Goal: Information Seeking & Learning: Check status

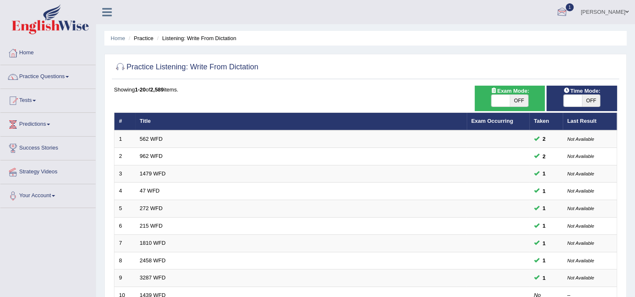
click at [568, 11] on div at bounding box center [562, 12] width 13 height 13
click at [535, 63] on link "See All Alerts" at bounding box center [511, 59] width 46 height 9
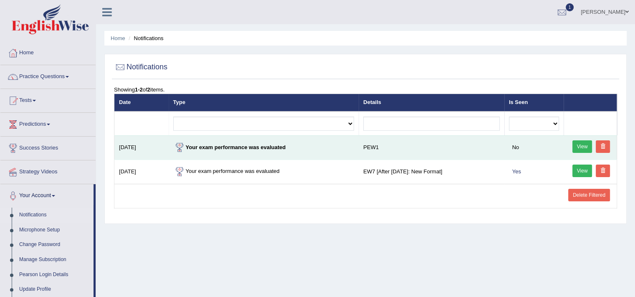
click at [240, 148] on strong "Your exam performance was evaluated" at bounding box center [229, 147] width 113 height 6
click at [578, 143] on link "View" at bounding box center [582, 146] width 20 height 13
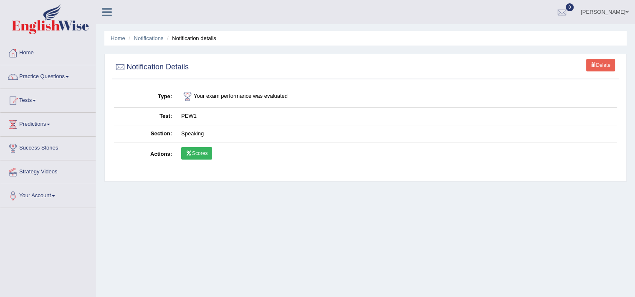
click at [197, 157] on link "Scores" at bounding box center [196, 153] width 31 height 13
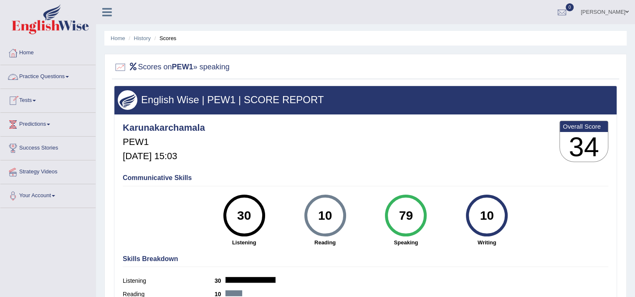
click at [42, 80] on link "Practice Questions" at bounding box center [47, 75] width 95 height 21
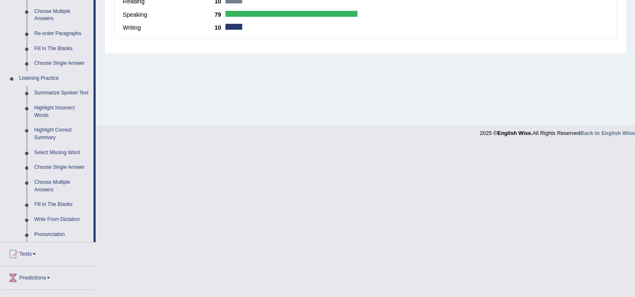
scroll to position [309, 0]
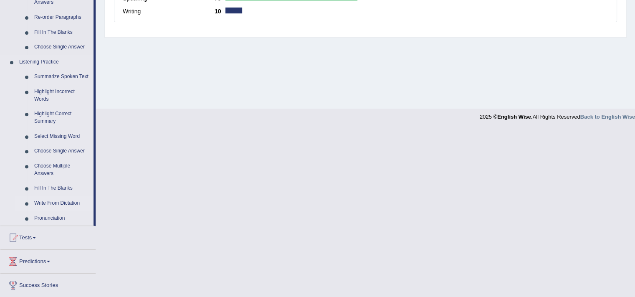
click at [50, 203] on link "Write From Dictation" at bounding box center [61, 203] width 63 height 15
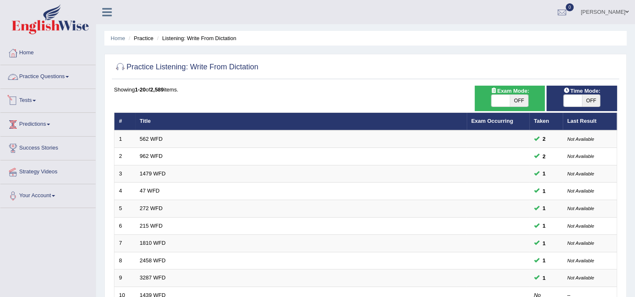
click at [41, 76] on link "Practice Questions" at bounding box center [47, 75] width 95 height 21
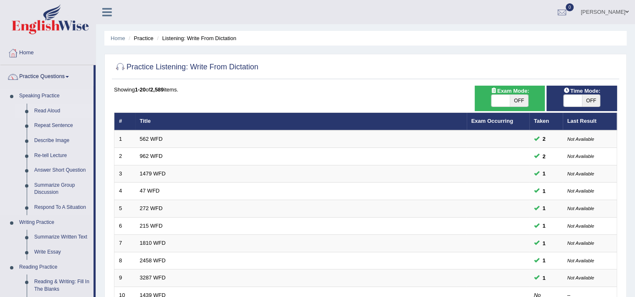
click at [51, 110] on link "Read Aloud" at bounding box center [61, 111] width 63 height 15
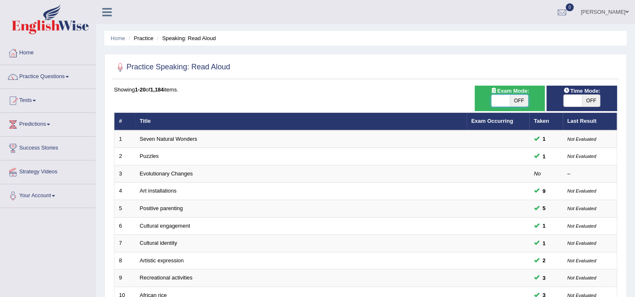
click at [506, 99] on span at bounding box center [500, 101] width 18 height 12
checkbox input "true"
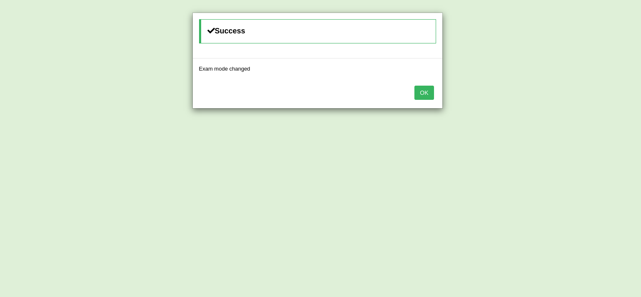
click at [422, 90] on button "OK" at bounding box center [424, 93] width 19 height 14
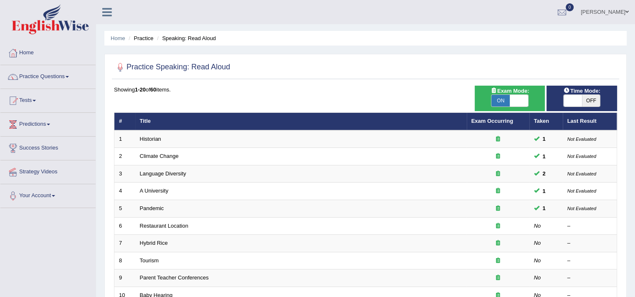
click at [575, 101] on span at bounding box center [573, 101] width 18 height 12
checkbox input "true"
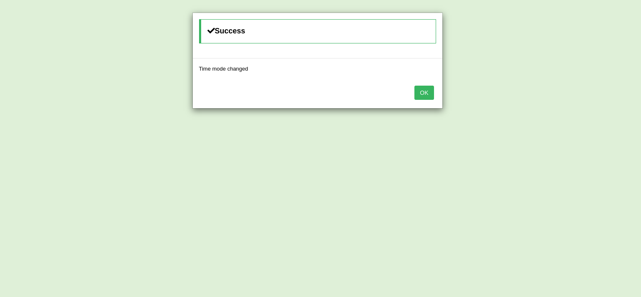
click at [424, 91] on button "OK" at bounding box center [424, 93] width 19 height 14
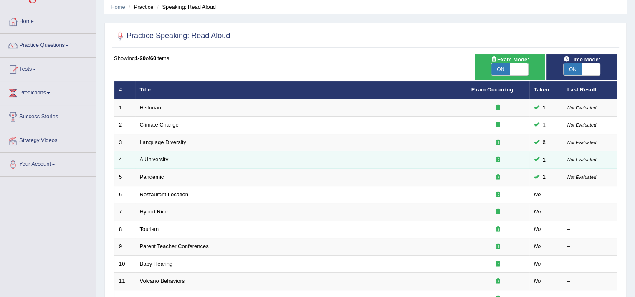
scroll to position [36, 0]
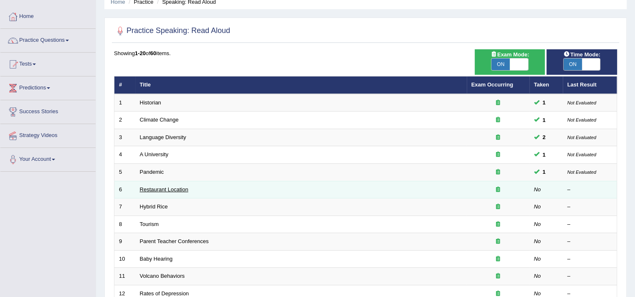
click at [160, 188] on link "Restaurant Location" at bounding box center [164, 189] width 48 height 6
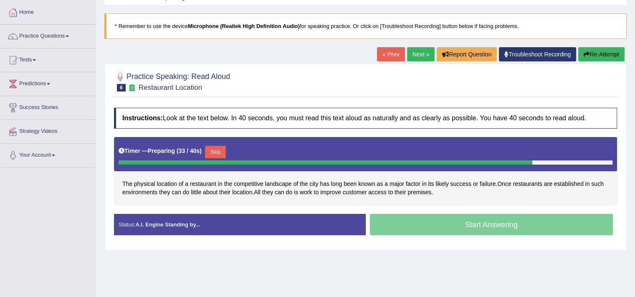
click at [391, 293] on div "Home Practice Speaking: Read Aloud Restaurant Location * Remember to use the de…" at bounding box center [365, 168] width 539 height 417
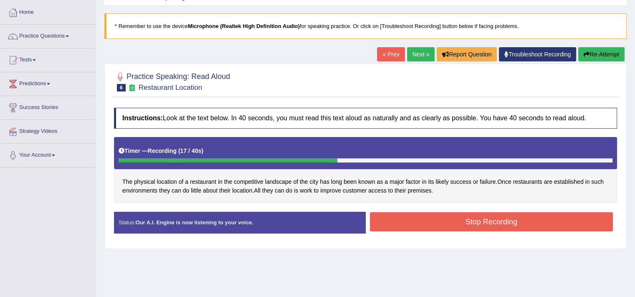
click at [519, 217] on button "Stop Recording" at bounding box center [491, 221] width 243 height 19
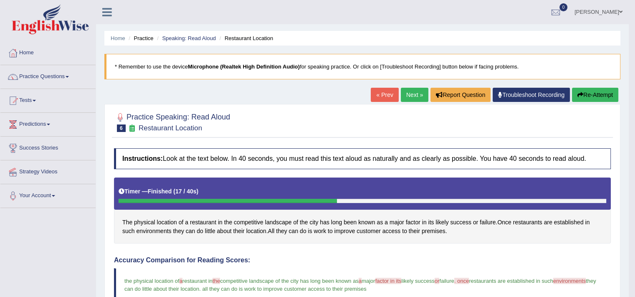
click at [411, 98] on link "Next »" at bounding box center [415, 95] width 28 height 14
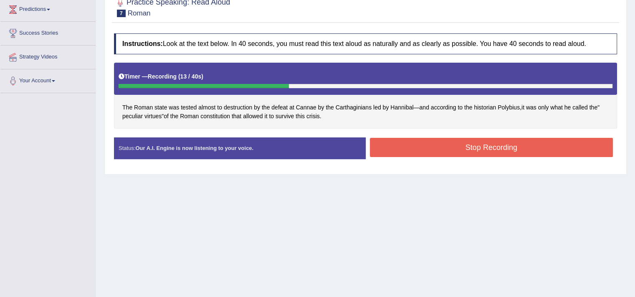
click at [491, 145] on button "Stop Recording" at bounding box center [491, 147] width 243 height 19
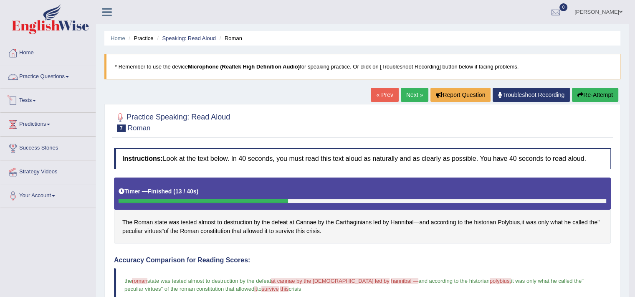
click at [50, 81] on link "Practice Questions" at bounding box center [47, 75] width 95 height 21
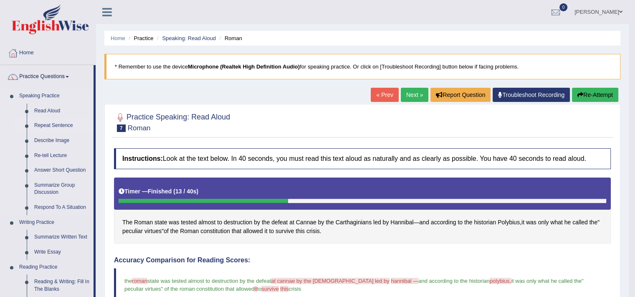
click at [58, 128] on link "Repeat Sentence" at bounding box center [61, 125] width 63 height 15
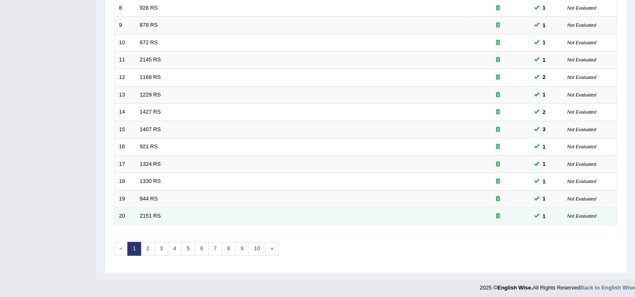
scroll to position [253, 0]
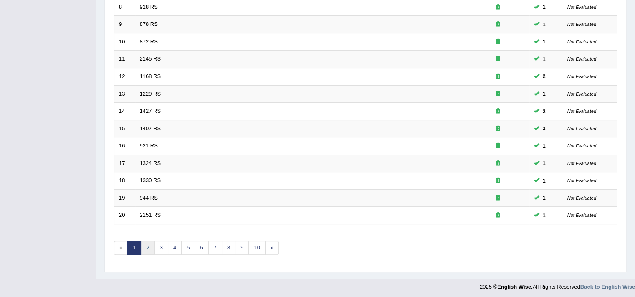
click at [148, 244] on link "2" at bounding box center [148, 248] width 14 height 14
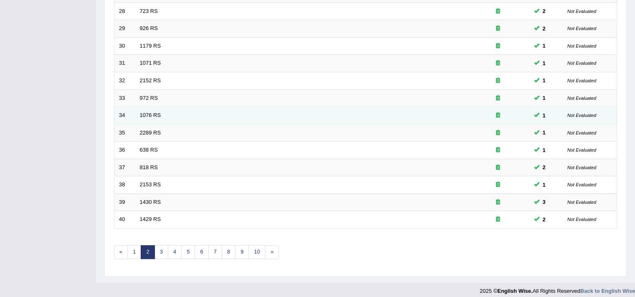
scroll to position [253, 0]
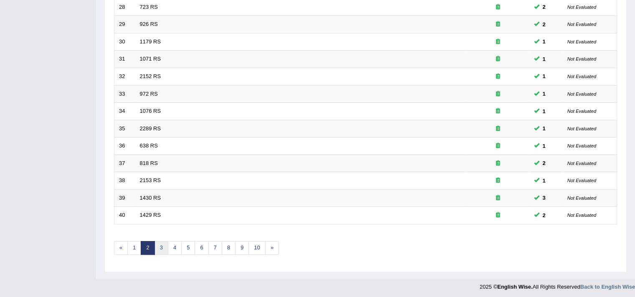
click at [161, 244] on link "3" at bounding box center [161, 248] width 14 height 14
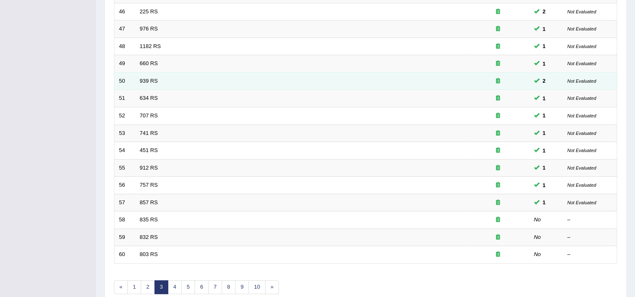
scroll to position [218, 0]
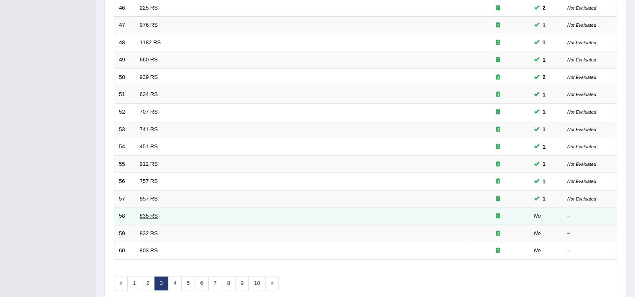
click at [147, 212] on link "835 RS" at bounding box center [149, 215] width 18 height 6
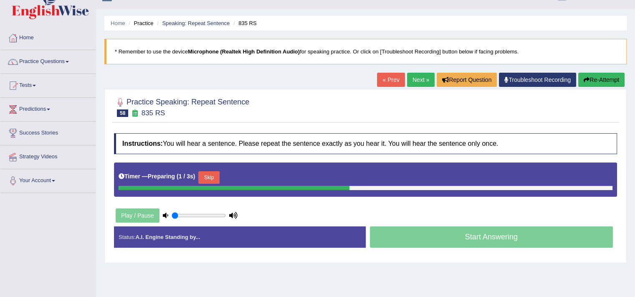
scroll to position [18, 0]
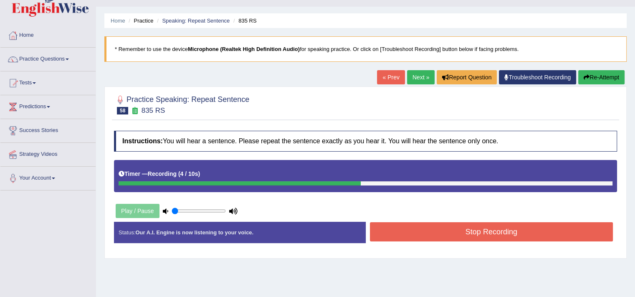
click at [466, 232] on button "Stop Recording" at bounding box center [491, 231] width 243 height 19
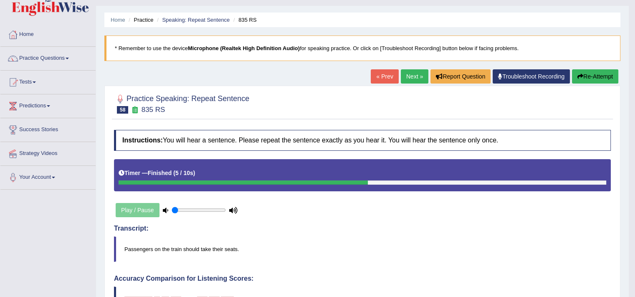
scroll to position [24, 0]
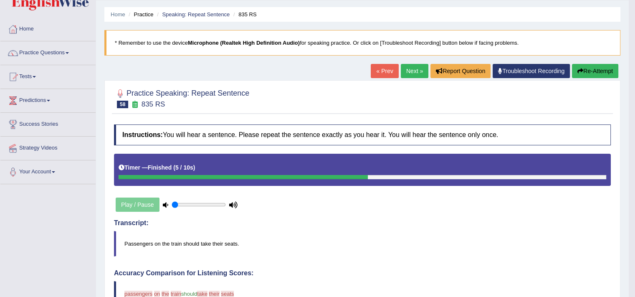
click at [584, 74] on button "Re-Attempt" at bounding box center [595, 71] width 46 height 14
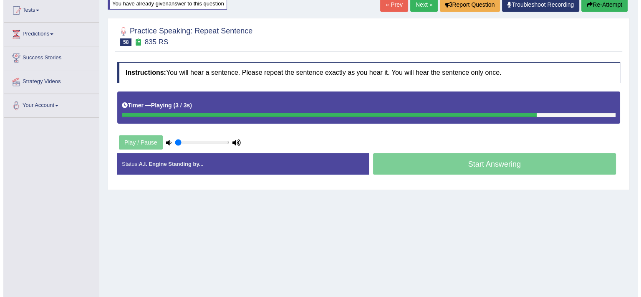
scroll to position [105, 0]
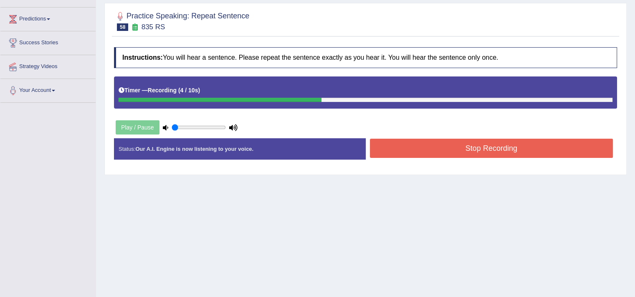
click at [486, 155] on button "Stop Recording" at bounding box center [491, 148] width 243 height 19
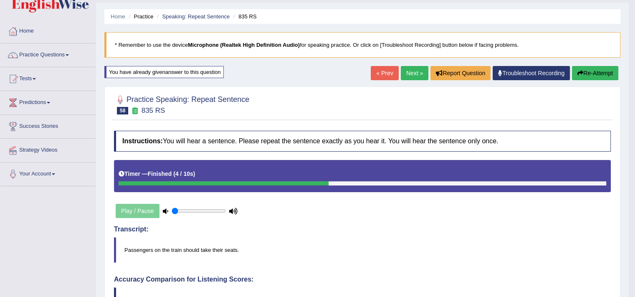
scroll to position [0, 0]
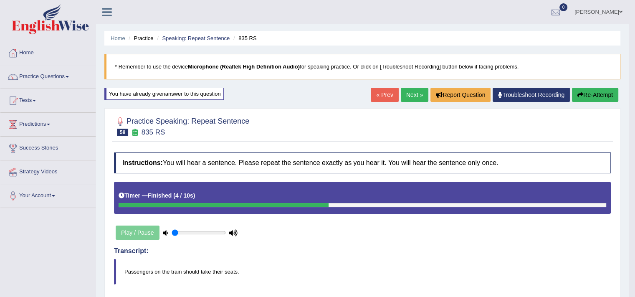
click at [414, 97] on link "Next »" at bounding box center [415, 95] width 28 height 14
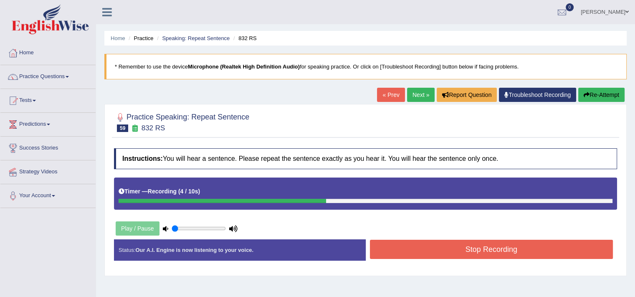
click at [487, 243] on button "Stop Recording" at bounding box center [491, 249] width 243 height 19
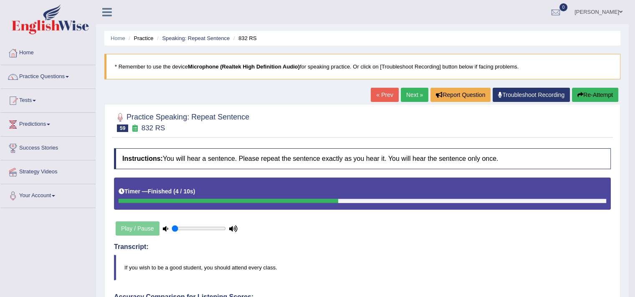
click at [382, 101] on link "« Prev" at bounding box center [385, 95] width 28 height 14
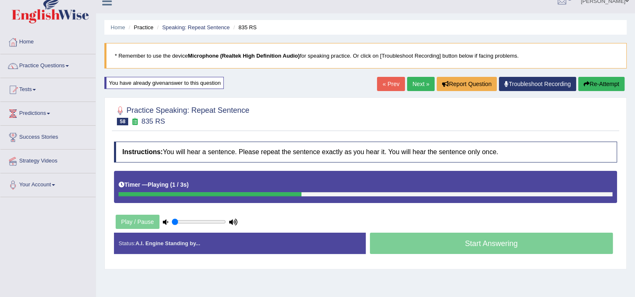
scroll to position [13, 0]
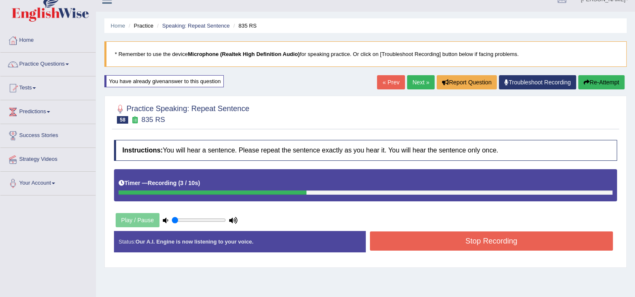
click at [506, 238] on button "Stop Recording" at bounding box center [491, 240] width 243 height 19
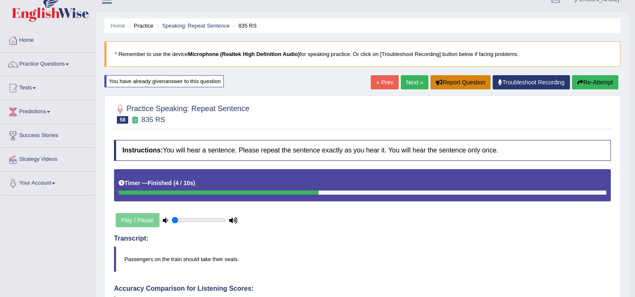
click at [461, 79] on button "Report Question" at bounding box center [460, 82] width 60 height 14
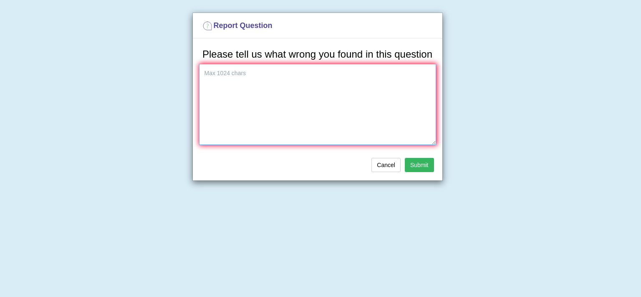
click at [362, 79] on textarea at bounding box center [317, 104] width 237 height 81
type textarea "Wrong"
click at [427, 168] on button "Submit" at bounding box center [419, 165] width 29 height 14
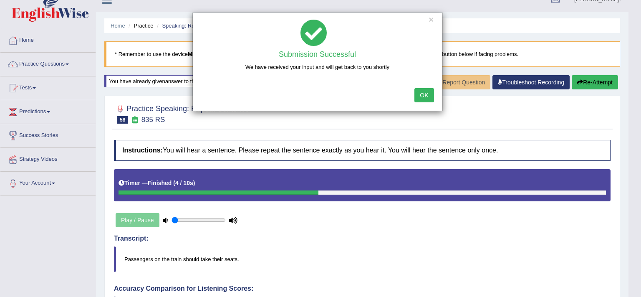
click at [429, 100] on button "OK" at bounding box center [424, 95] width 19 height 14
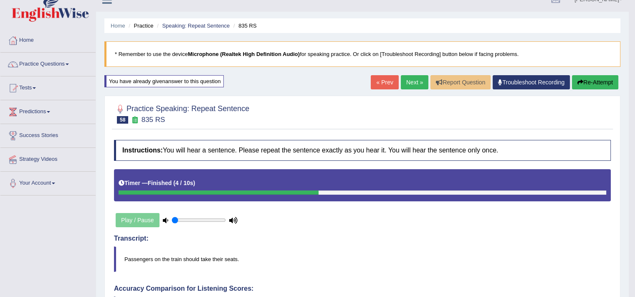
click at [402, 84] on link "Next »" at bounding box center [415, 82] width 28 height 14
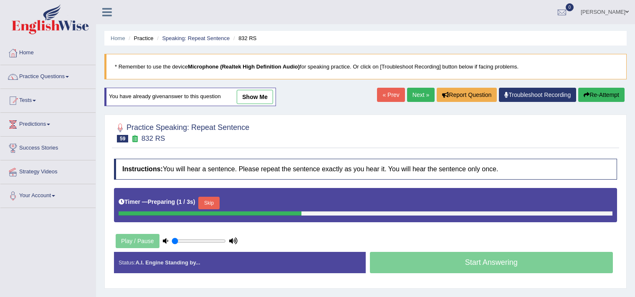
click at [417, 93] on link "Next »" at bounding box center [421, 95] width 28 height 14
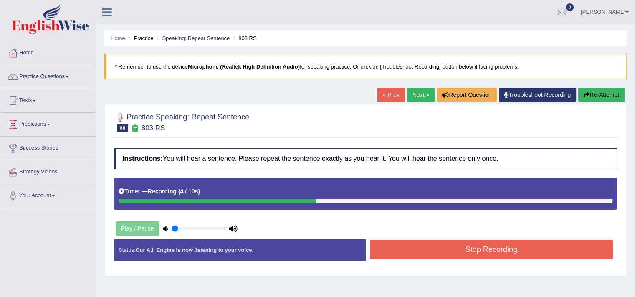
click at [432, 252] on button "Stop Recording" at bounding box center [491, 249] width 243 height 19
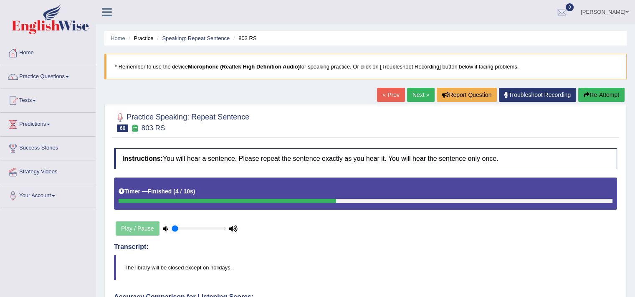
click at [412, 100] on link "Next »" at bounding box center [421, 95] width 28 height 14
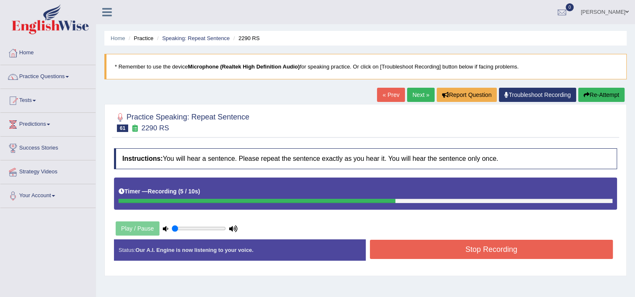
click at [497, 252] on button "Stop Recording" at bounding box center [491, 249] width 243 height 19
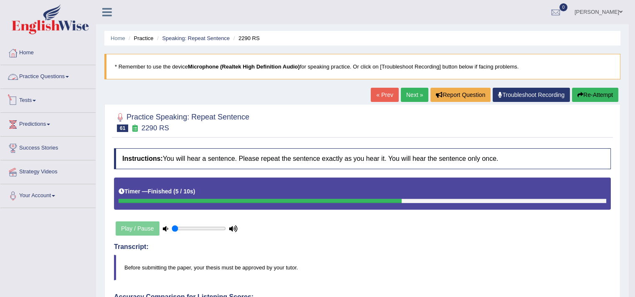
click at [60, 77] on link "Practice Questions" at bounding box center [47, 75] width 95 height 21
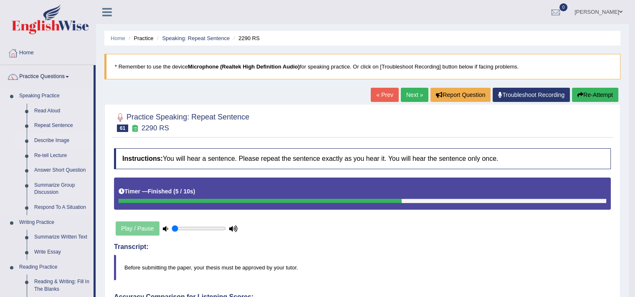
click at [53, 140] on link "Describe Image" at bounding box center [61, 140] width 63 height 15
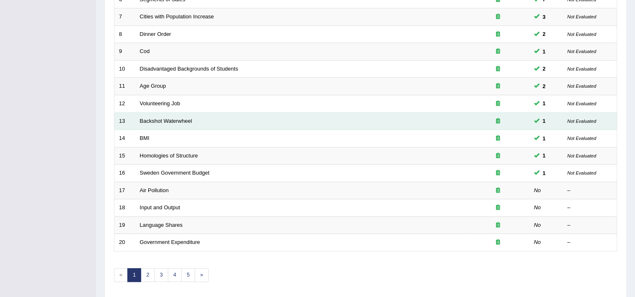
scroll to position [232, 0]
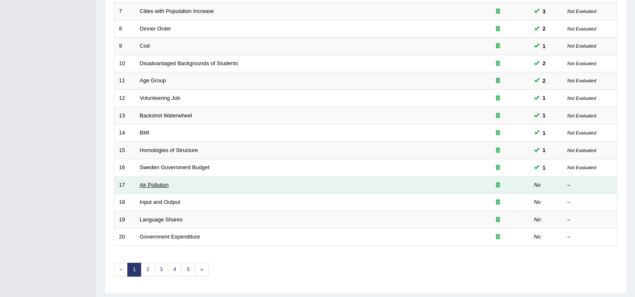
click at [164, 183] on link "Air Pollution" at bounding box center [154, 185] width 29 height 6
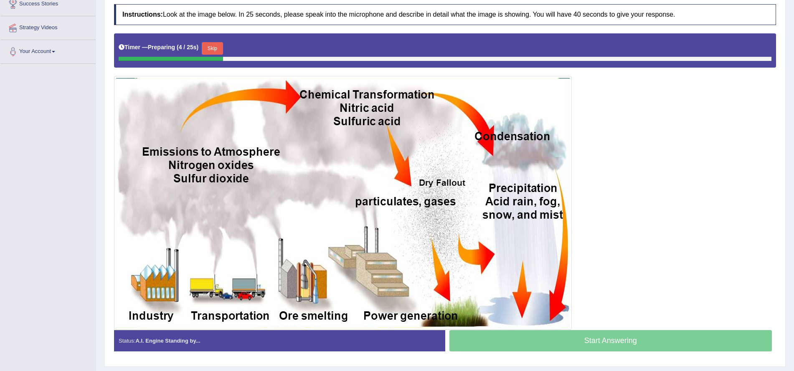
scroll to position [141, 0]
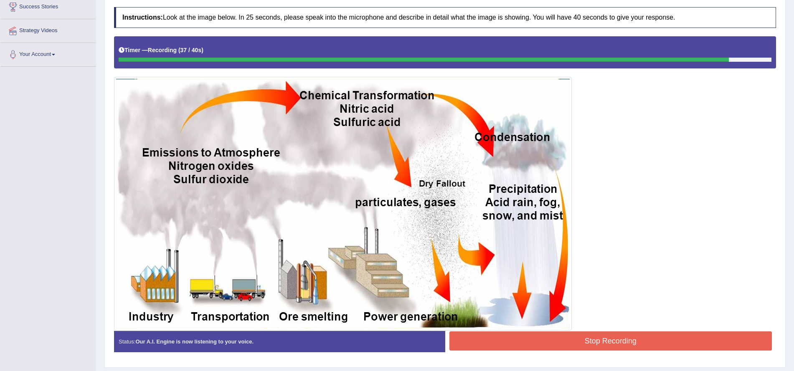
click at [559, 296] on button "Stop Recording" at bounding box center [610, 340] width 323 height 19
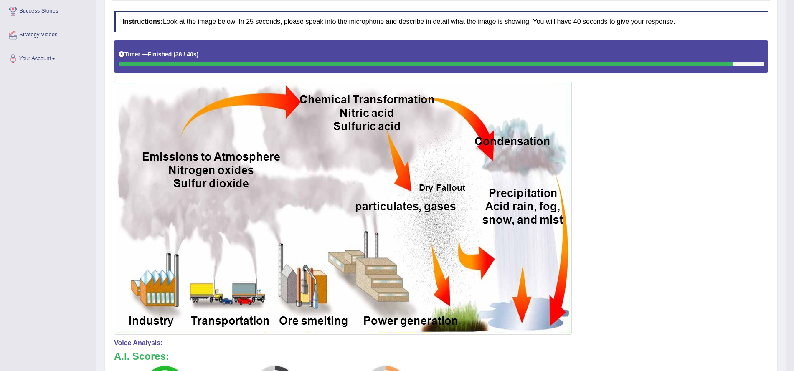
scroll to position [0, 0]
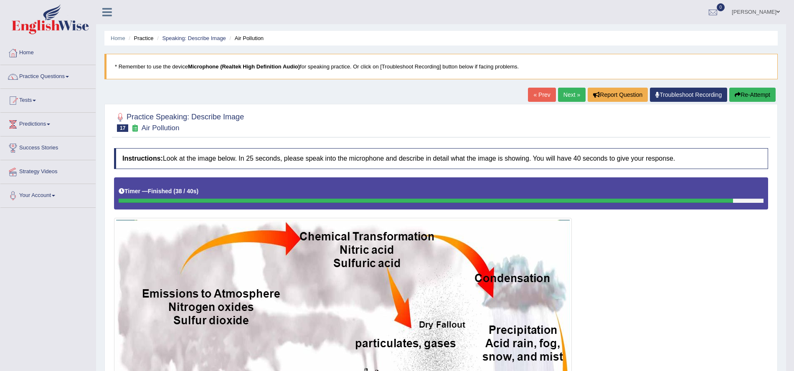
click at [635, 92] on button "Re-Attempt" at bounding box center [752, 95] width 46 height 14
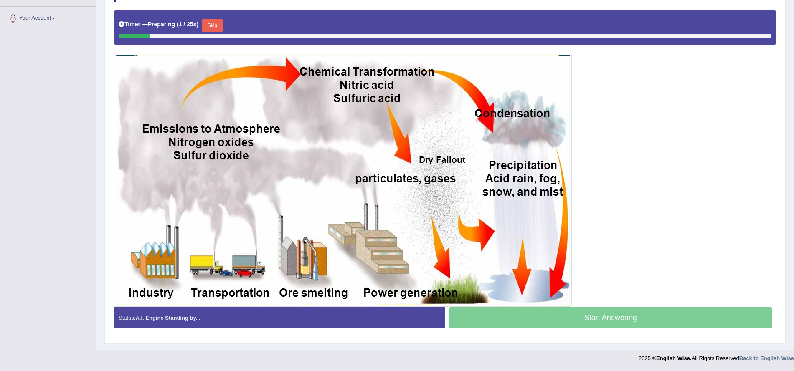
click at [216, 26] on button "Skip" at bounding box center [212, 25] width 21 height 13
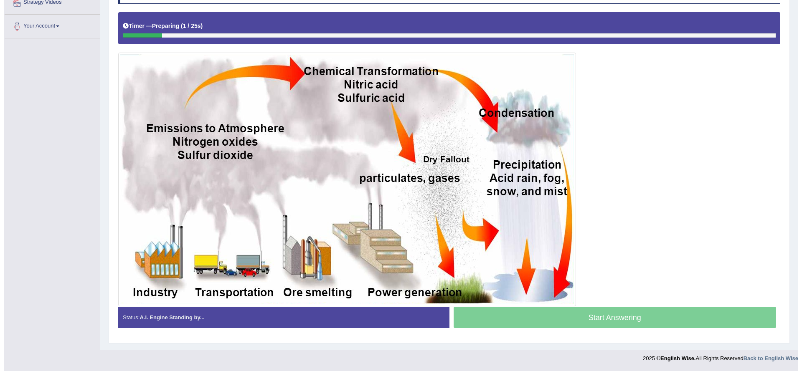
scroll to position [169, 0]
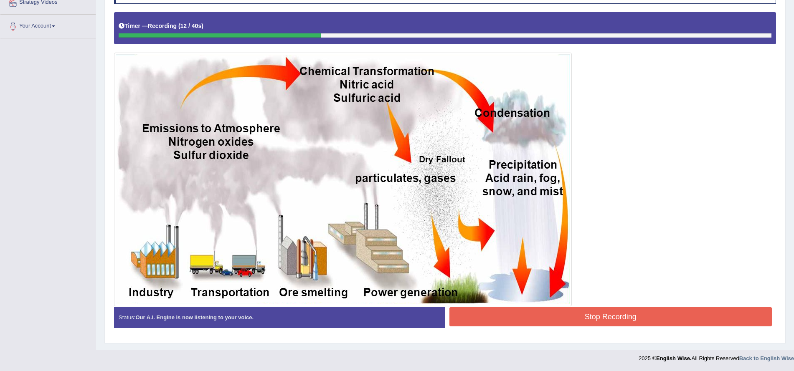
click at [589, 323] on button "Stop Recording" at bounding box center [610, 316] width 323 height 19
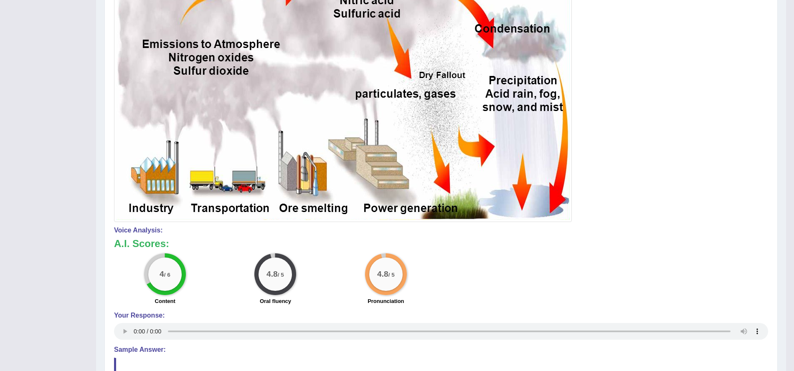
scroll to position [0, 0]
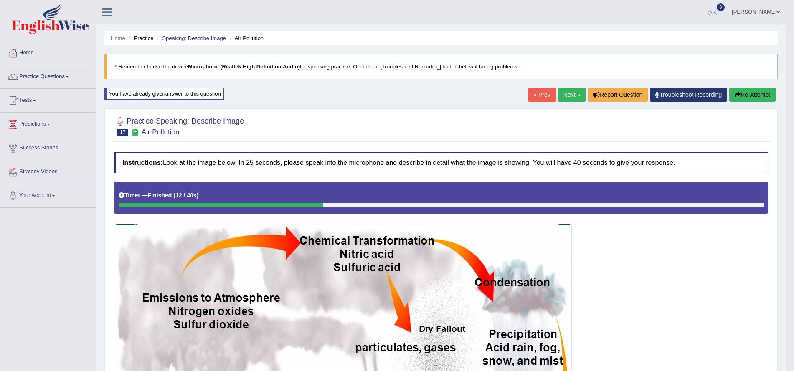
click at [759, 96] on button "Re-Attempt" at bounding box center [752, 95] width 46 height 14
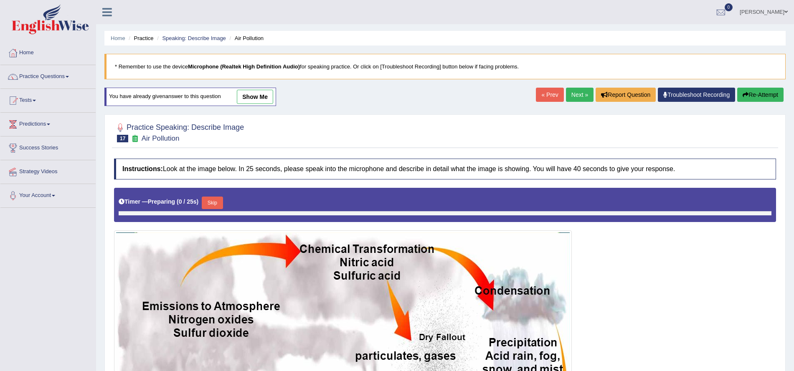
click at [210, 207] on button "Skip" at bounding box center [212, 203] width 21 height 13
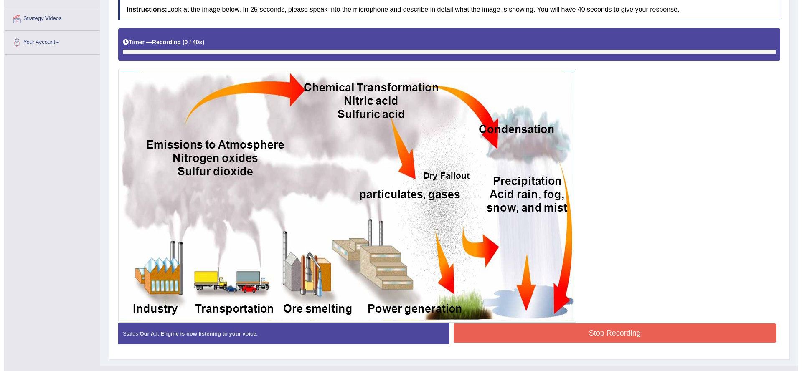
scroll to position [154, 0]
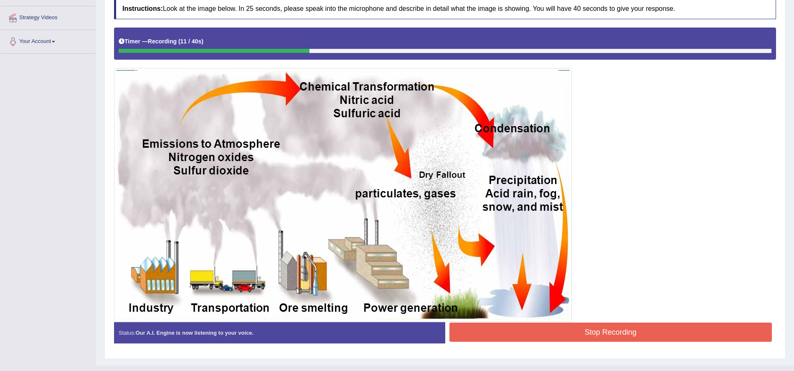
click at [642, 333] on button "Stop Recording" at bounding box center [610, 332] width 323 height 19
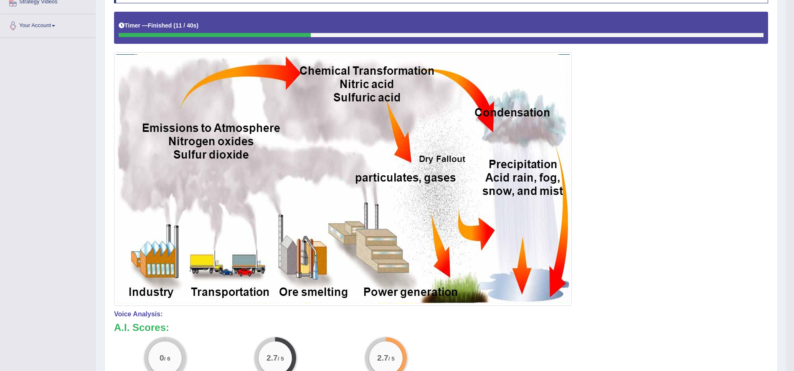
scroll to position [0, 0]
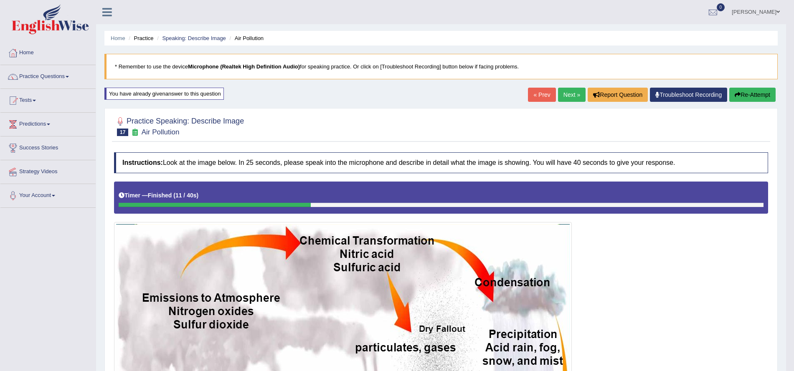
click at [741, 90] on button "Re-Attempt" at bounding box center [752, 95] width 46 height 14
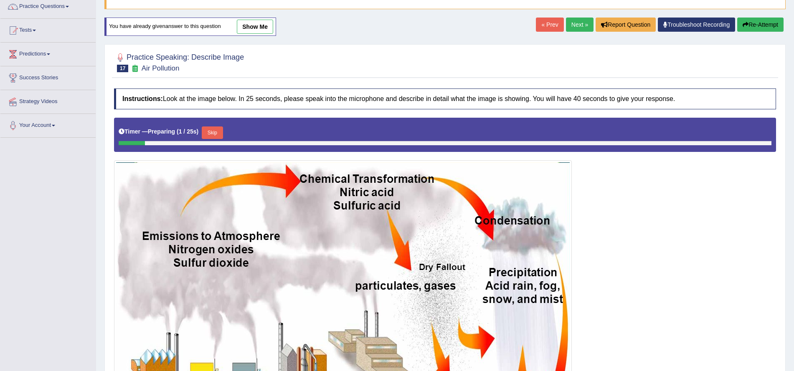
scroll to position [172, 0]
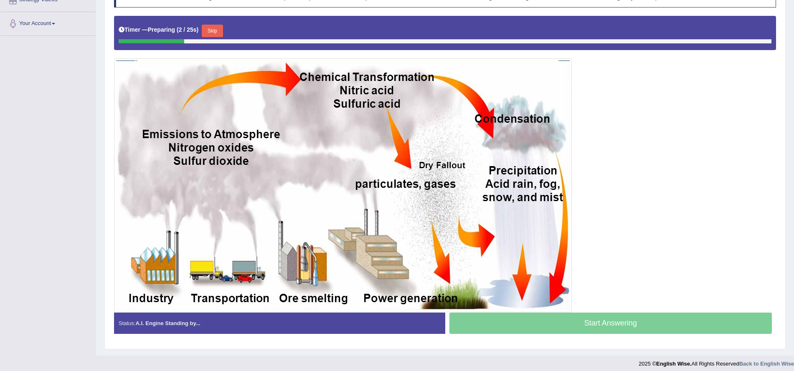
click at [212, 30] on button "Skip" at bounding box center [212, 31] width 21 height 13
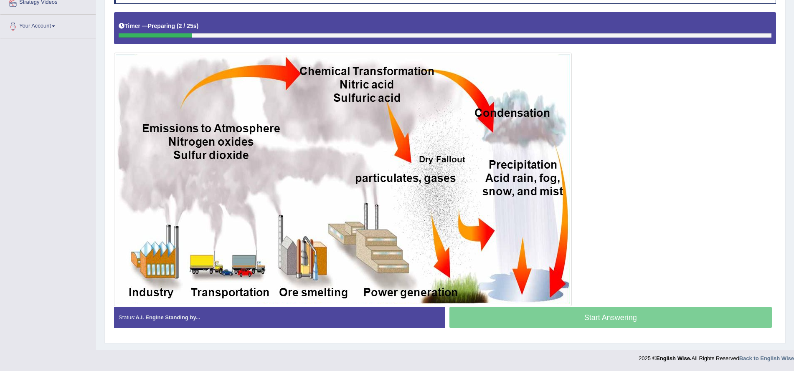
scroll to position [169, 0]
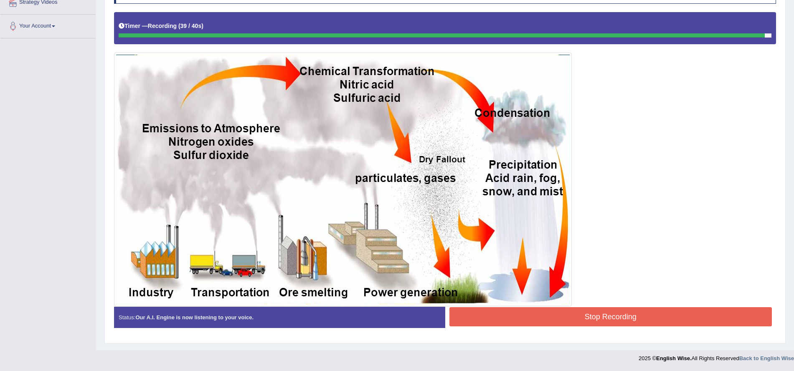
click at [550, 329] on div "Status: Our A.I. Engine is now listening to your voice. Start Answering Stop Re…" at bounding box center [445, 322] width 662 height 30
click at [562, 313] on button "Stop Recording" at bounding box center [610, 316] width 323 height 19
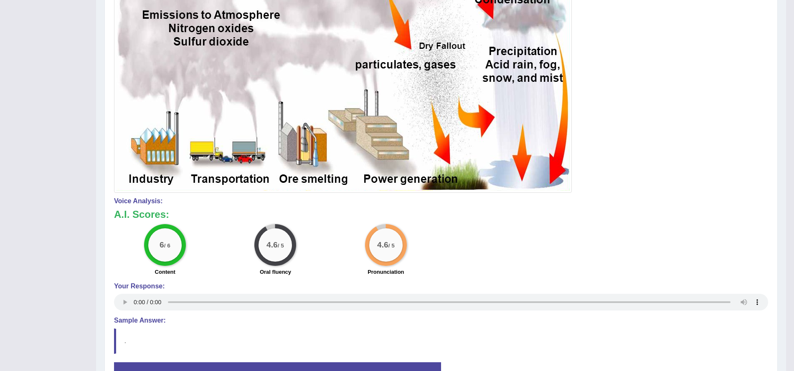
scroll to position [0, 0]
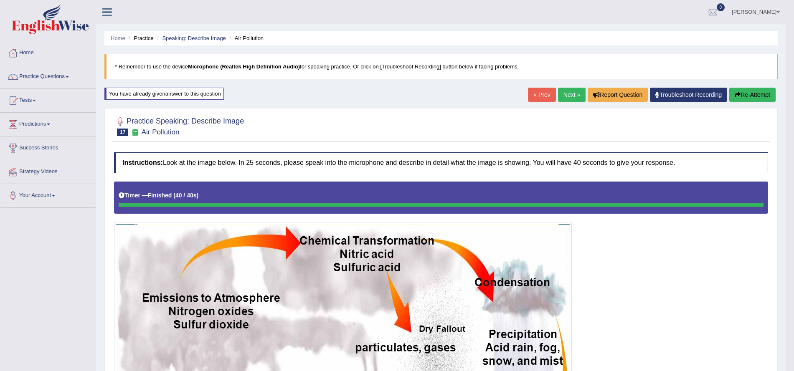
click at [566, 99] on link "Next »" at bounding box center [572, 95] width 28 height 14
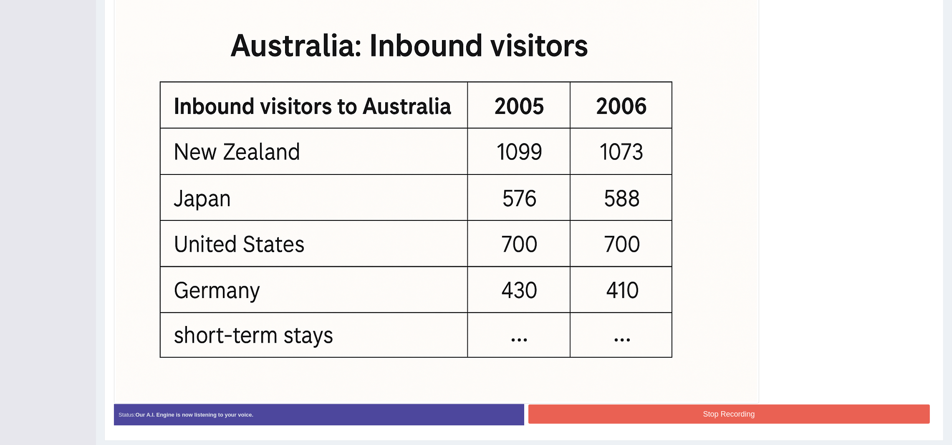
scroll to position [270, 0]
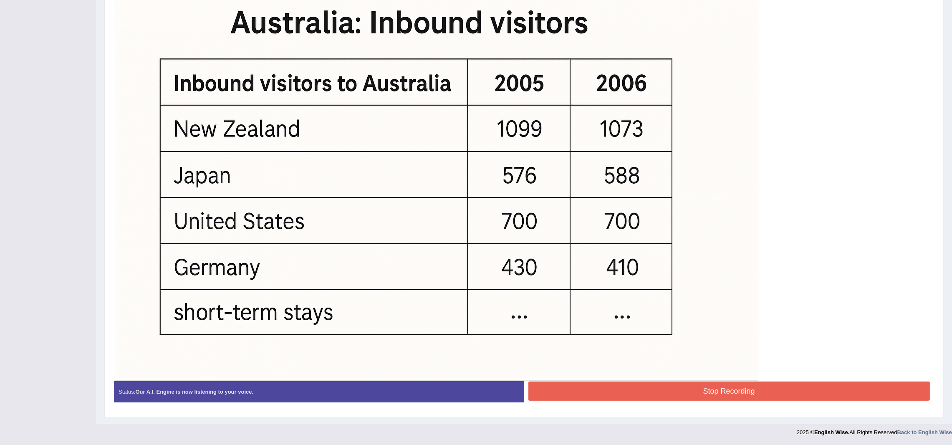
click at [622, 371] on button "Stop Recording" at bounding box center [730, 391] width 402 height 19
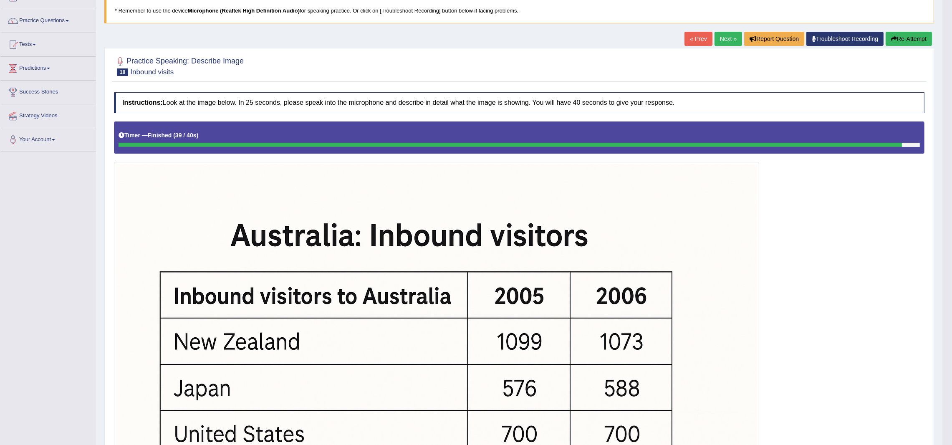
scroll to position [0, 0]
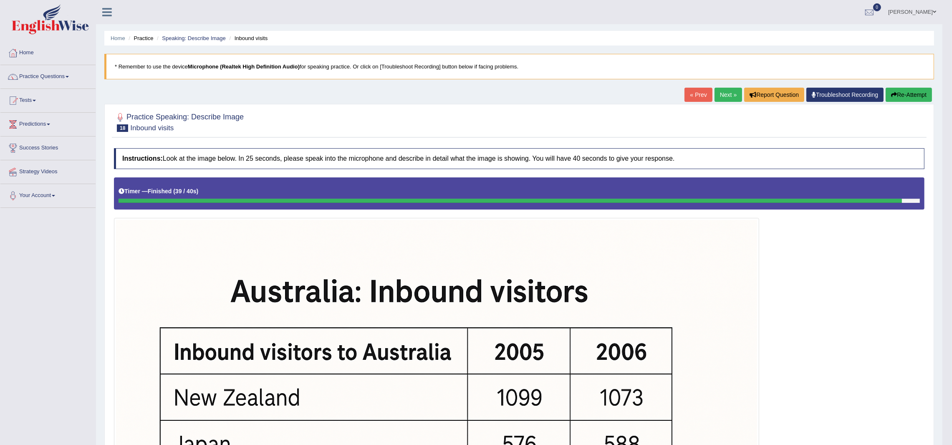
click at [793, 90] on button "Re-Attempt" at bounding box center [909, 95] width 46 height 14
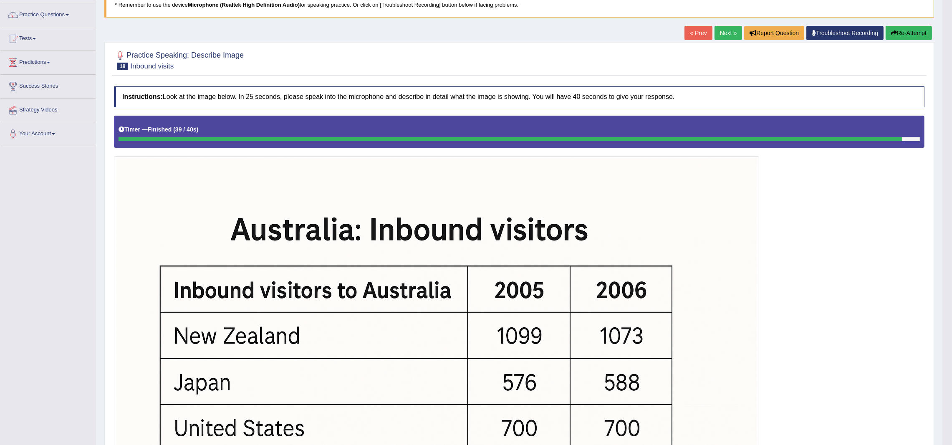
scroll to position [64, 0]
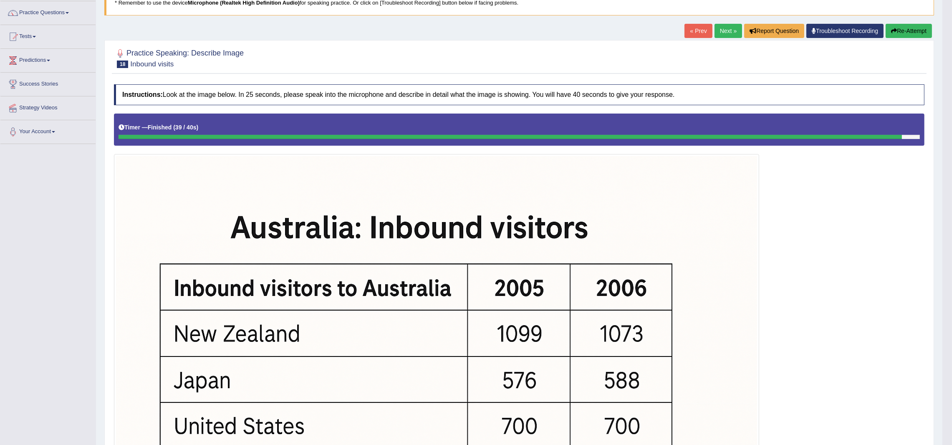
click at [793, 26] on button "Re-Attempt" at bounding box center [909, 31] width 46 height 14
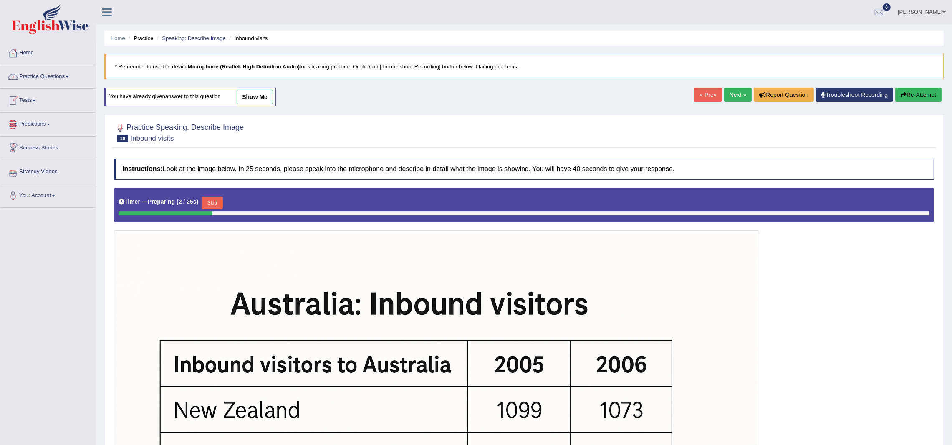
click at [219, 204] on button "Skip" at bounding box center [212, 203] width 21 height 13
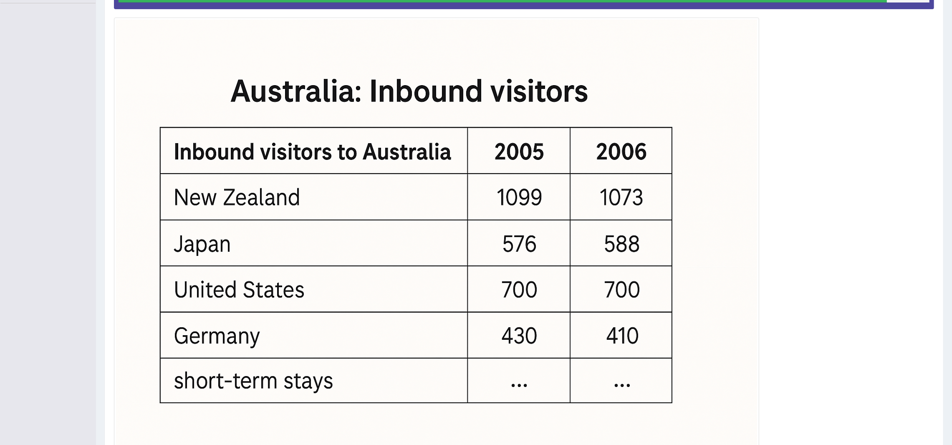
scroll to position [274, 0]
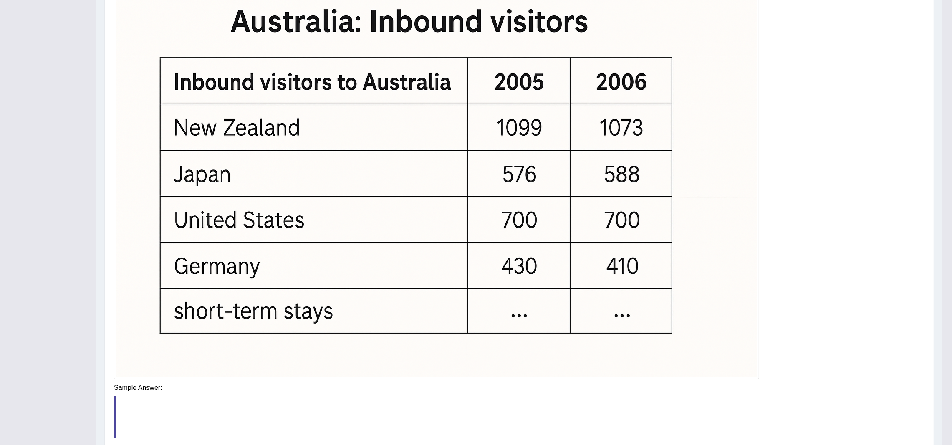
click at [667, 396] on blockquote "." at bounding box center [519, 417] width 811 height 42
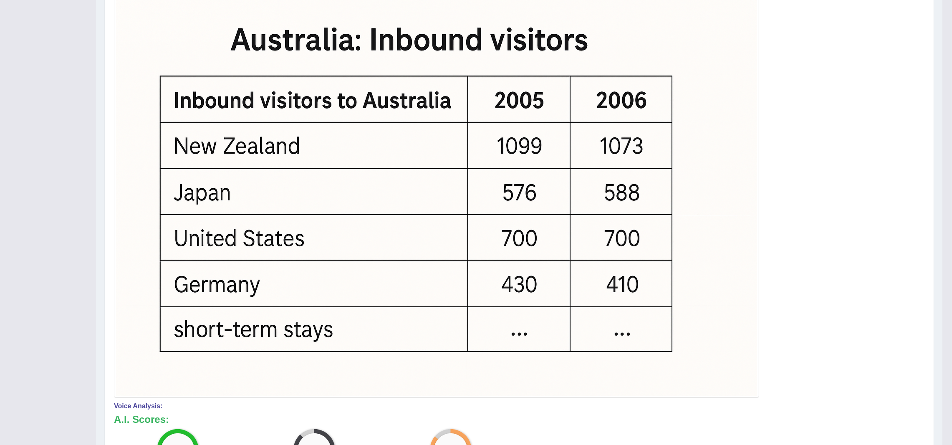
scroll to position [0, 0]
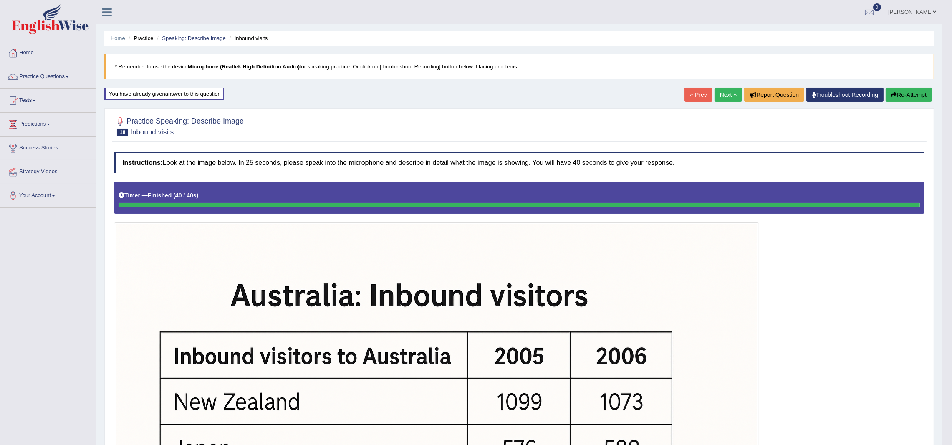
click at [726, 96] on link "Next »" at bounding box center [729, 95] width 28 height 14
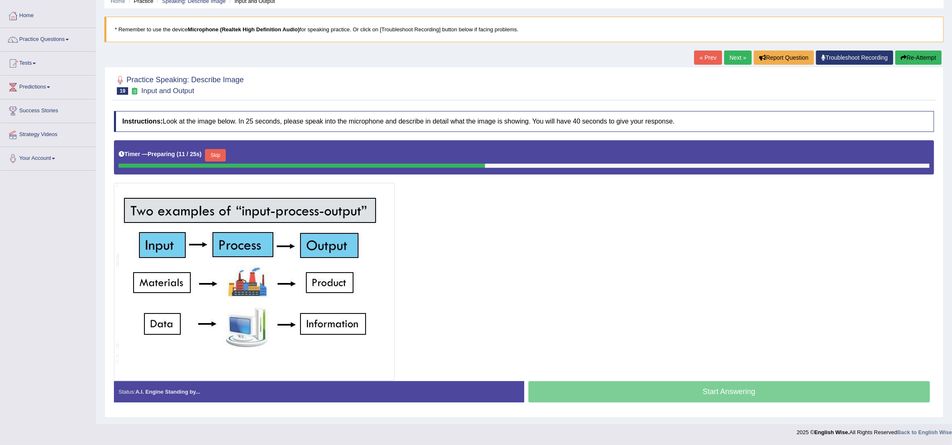
click at [220, 164] on div at bounding box center [302, 166] width 367 height 4
click at [215, 149] on button "Skip" at bounding box center [215, 155] width 21 height 13
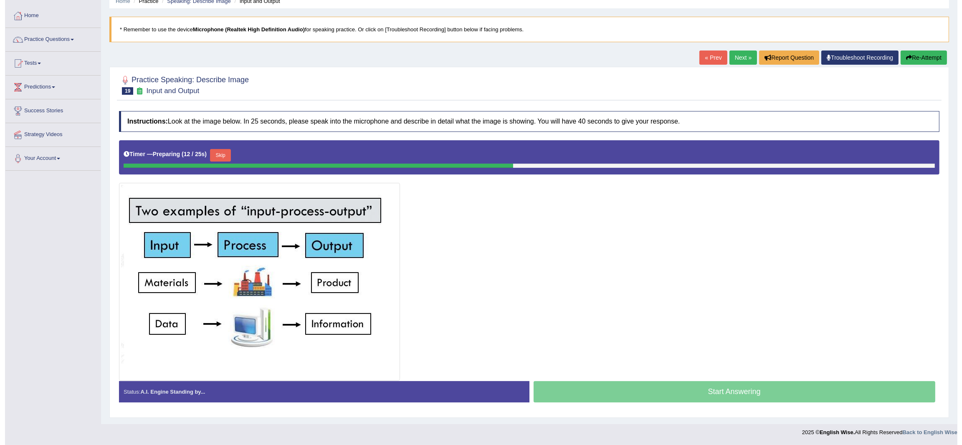
scroll to position [36, 0]
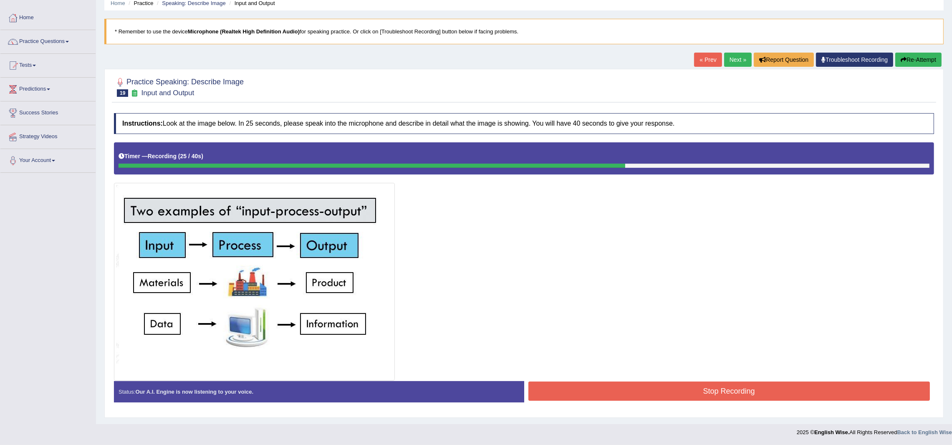
click at [727, 392] on button "Stop Recording" at bounding box center [730, 391] width 402 height 19
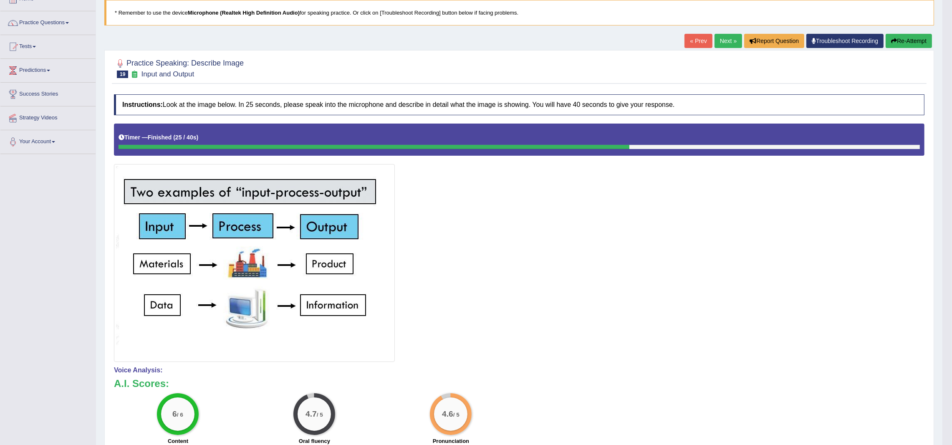
scroll to position [0, 0]
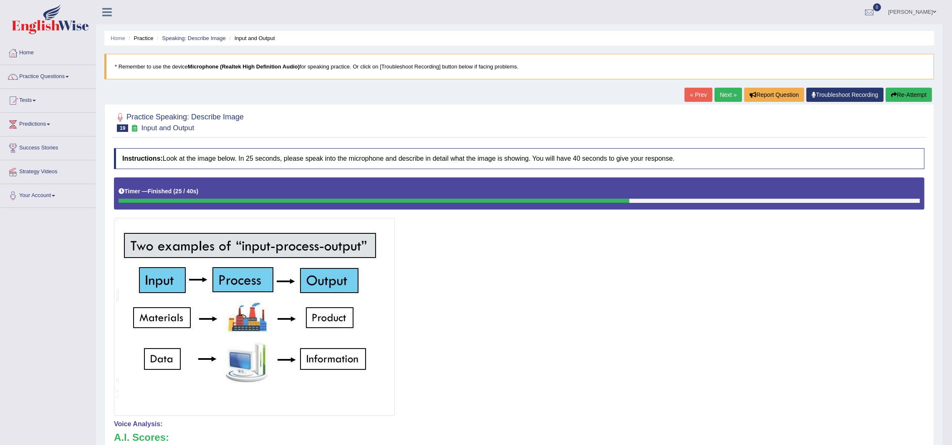
click at [724, 101] on link "Next »" at bounding box center [729, 95] width 28 height 14
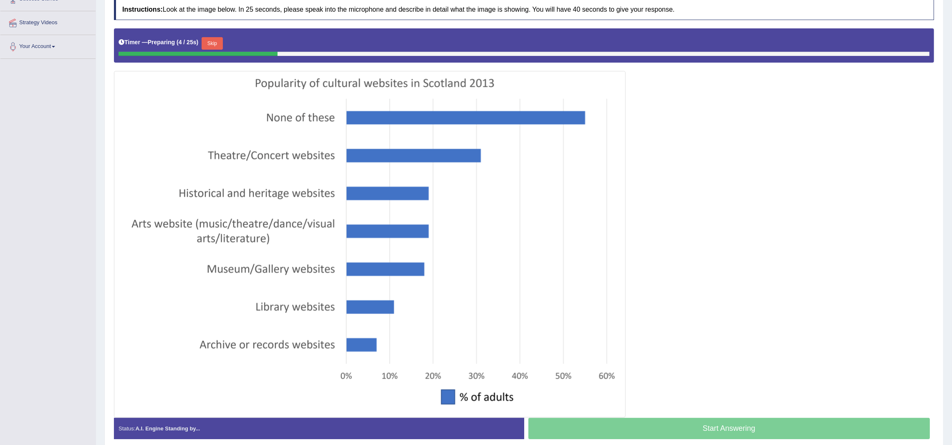
scroll to position [157, 0]
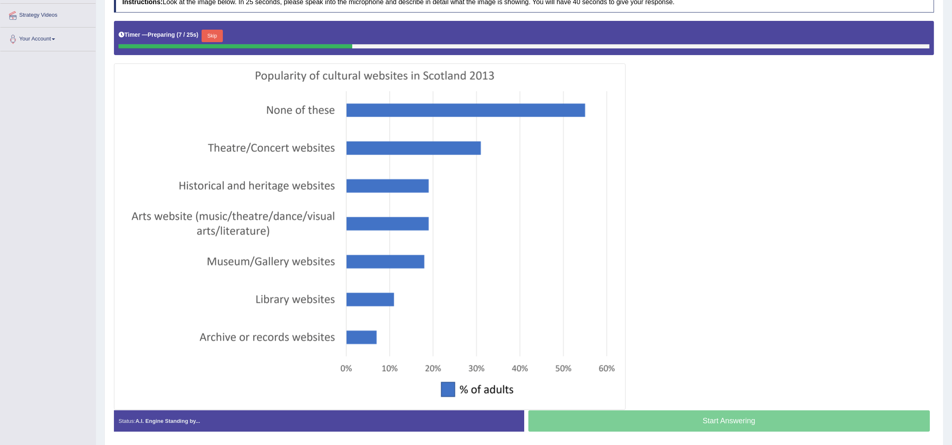
click at [217, 37] on button "Skip" at bounding box center [212, 36] width 21 height 13
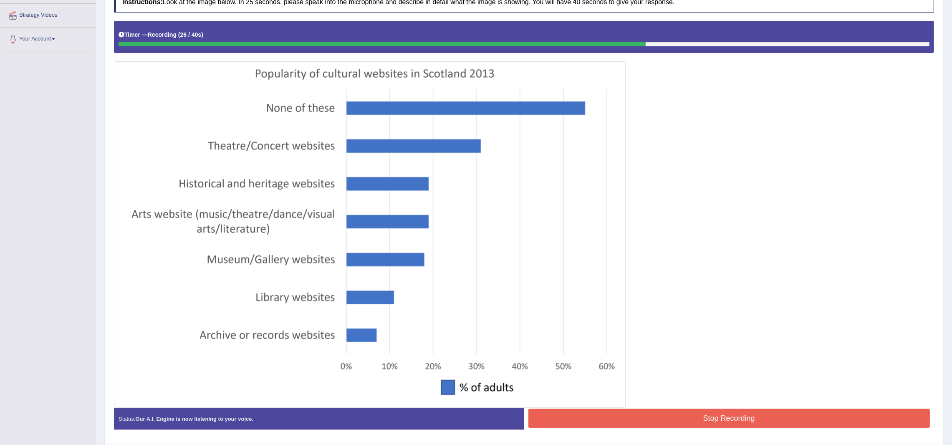
click at [649, 408] on div "Start Answering" at bounding box center [729, 408] width 410 height 0
click at [655, 416] on button "Stop Recording" at bounding box center [730, 418] width 402 height 19
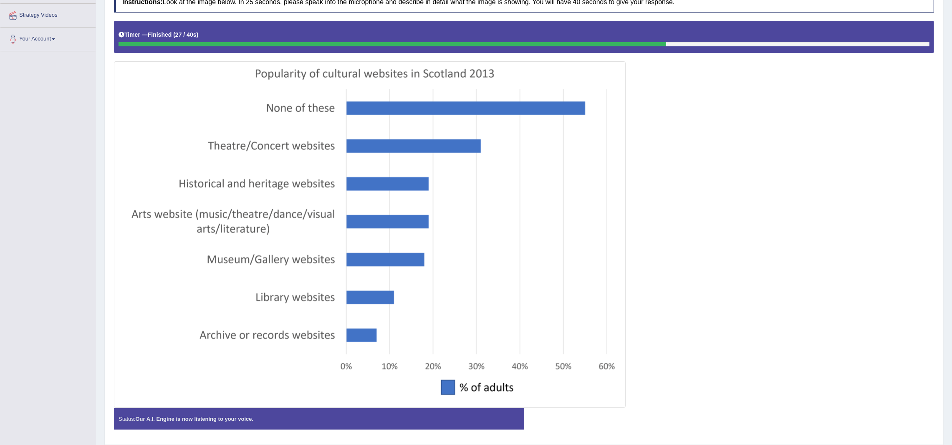
click at [655, 416] on div "Status: Our A.I. Engine is now listening to your voice. Start Answering Stop Re…" at bounding box center [524, 423] width 820 height 30
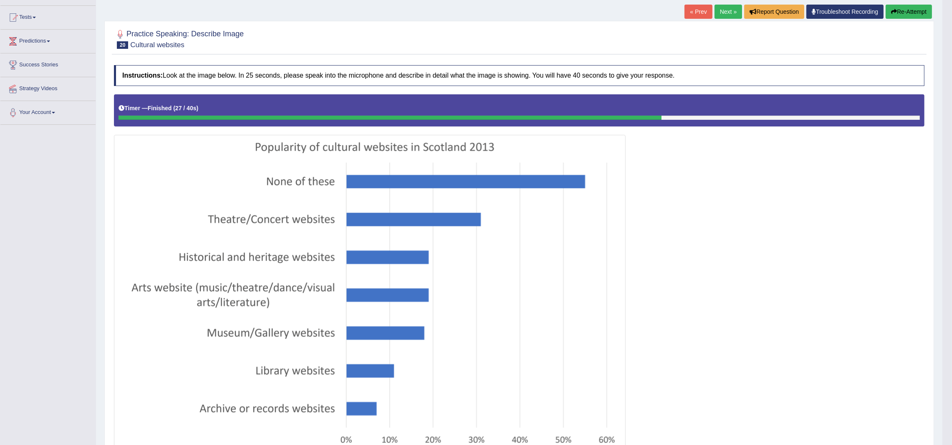
scroll to position [0, 0]
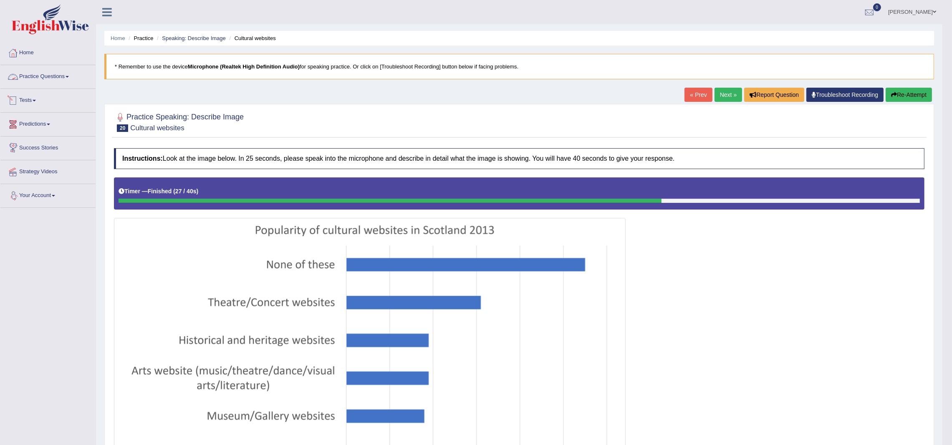
click at [54, 80] on link "Practice Questions" at bounding box center [47, 75] width 95 height 21
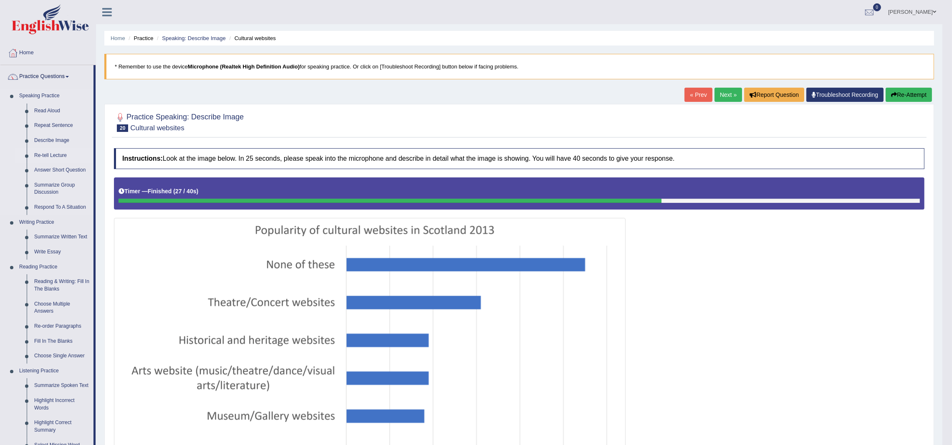
click at [59, 152] on link "Re-tell Lecture" at bounding box center [61, 155] width 63 height 15
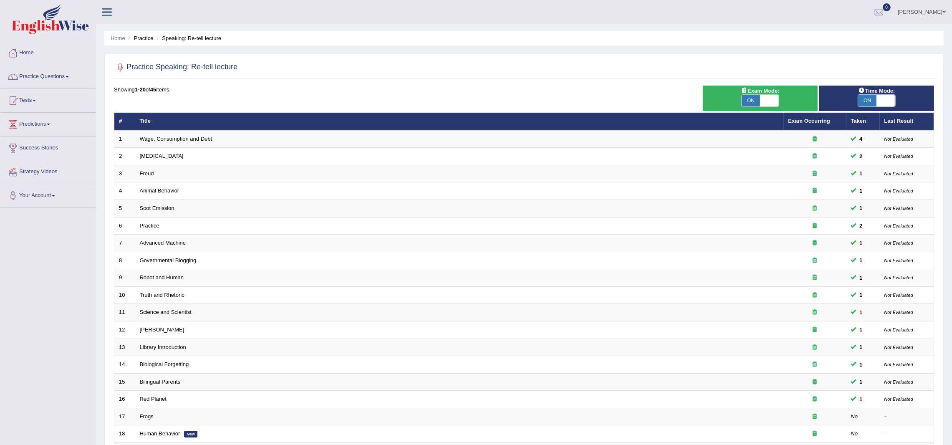
scroll to position [109, 0]
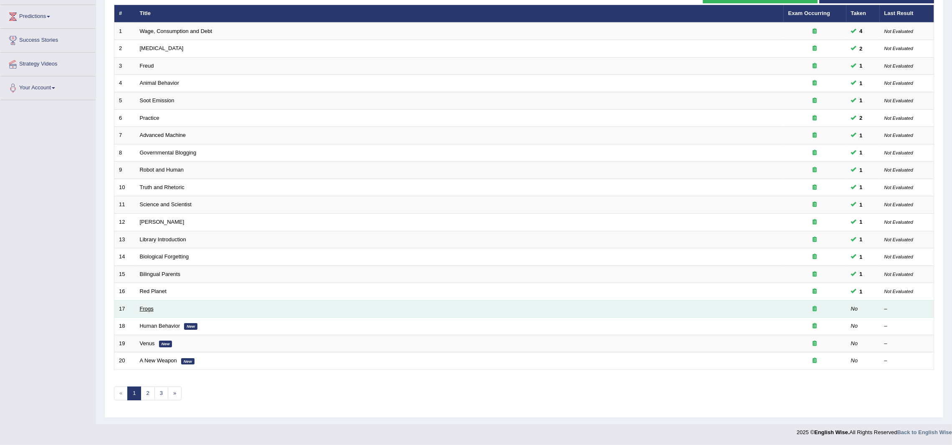
click at [149, 309] on link "Frogs" at bounding box center [147, 309] width 14 height 6
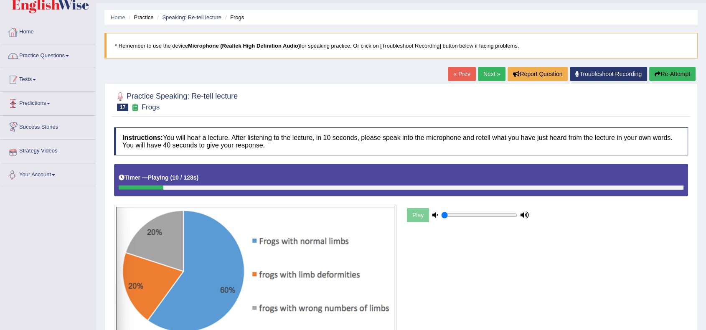
scroll to position [3, 0]
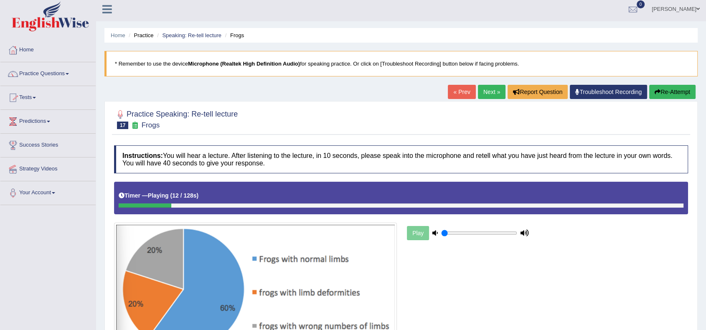
click at [61, 76] on link "Practice Questions" at bounding box center [47, 72] width 95 height 21
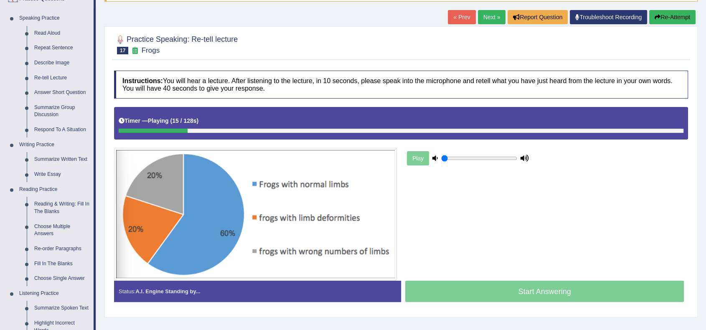
scroll to position [78, 0]
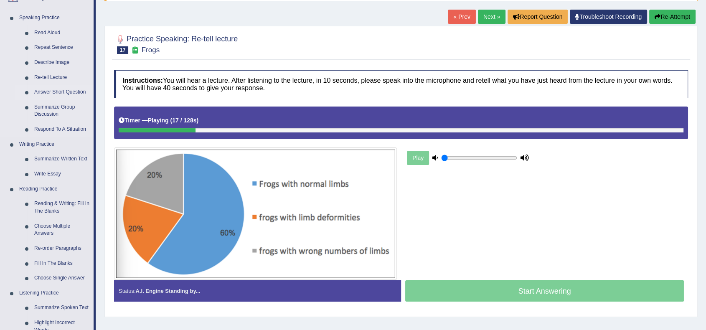
click at [51, 90] on link "Answer Short Question" at bounding box center [61, 92] width 63 height 15
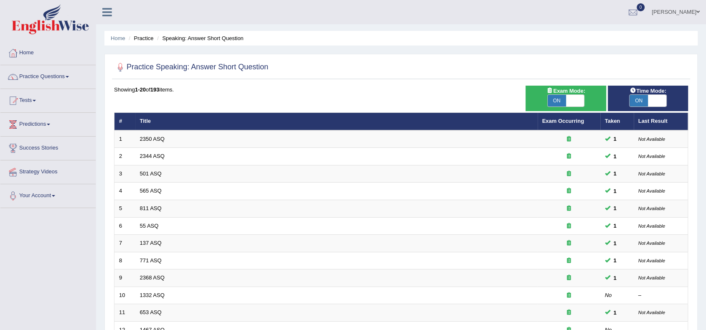
click at [47, 76] on link "Practice Questions" at bounding box center [47, 75] width 95 height 21
